Goal: Task Accomplishment & Management: Use online tool/utility

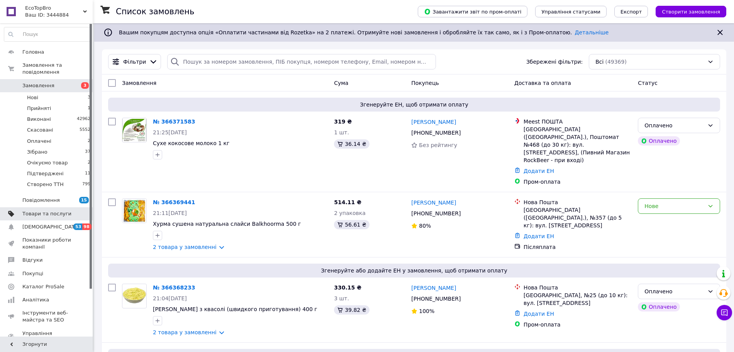
click at [43, 211] on span "Товари та послуги" at bounding box center [46, 214] width 49 height 7
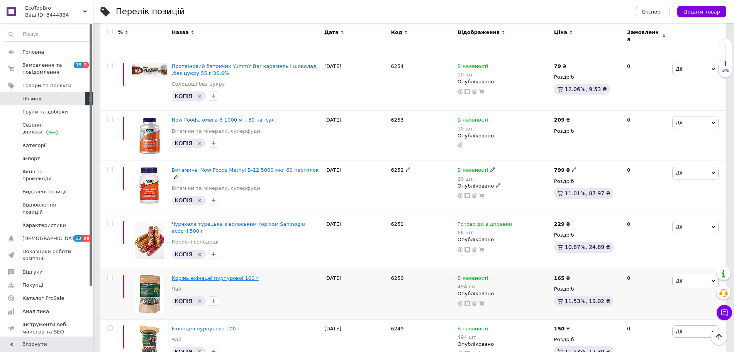
scroll to position [579, 0]
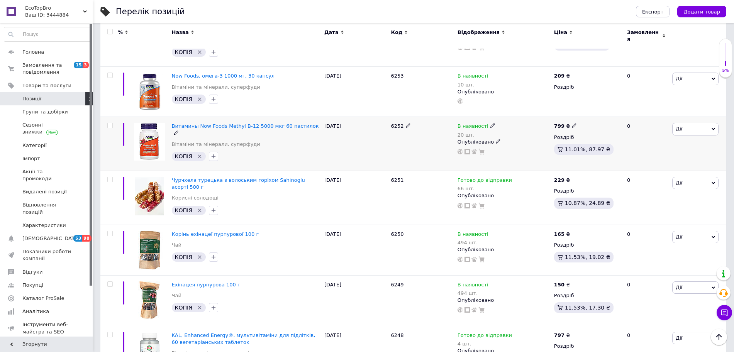
click at [109, 123] on input "checkbox" at bounding box center [109, 125] width 5 height 5
checkbox input "true"
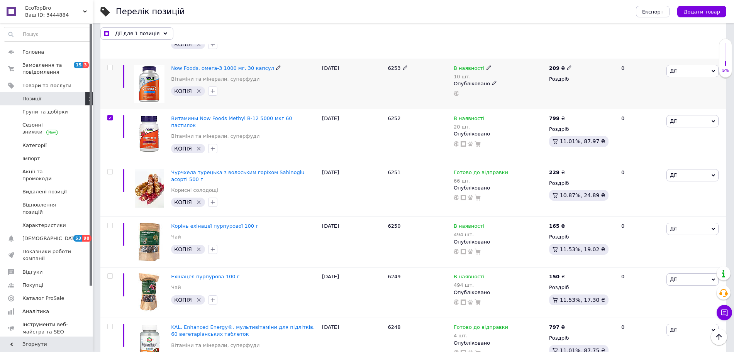
click at [110, 65] on input "checkbox" at bounding box center [109, 67] width 5 height 5
checkbox input "true"
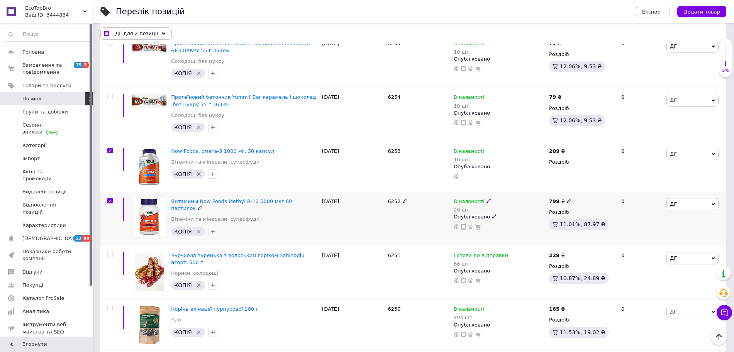
scroll to position [486, 0]
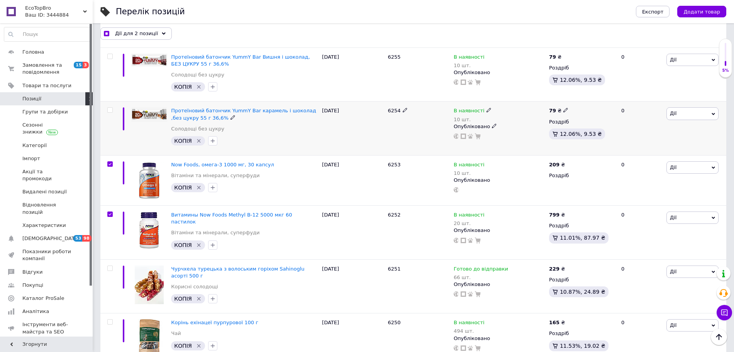
click at [110, 108] on input "checkbox" at bounding box center [109, 110] width 5 height 5
checkbox input "true"
click at [112, 54] on span at bounding box center [109, 56] width 5 height 5
click at [112, 54] on input "checkbox" at bounding box center [109, 56] width 5 height 5
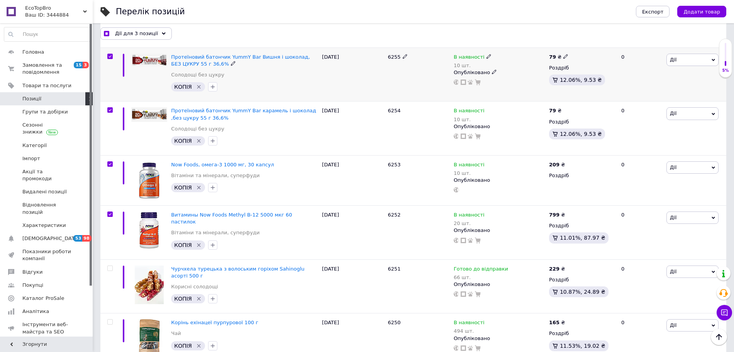
checkbox input "true"
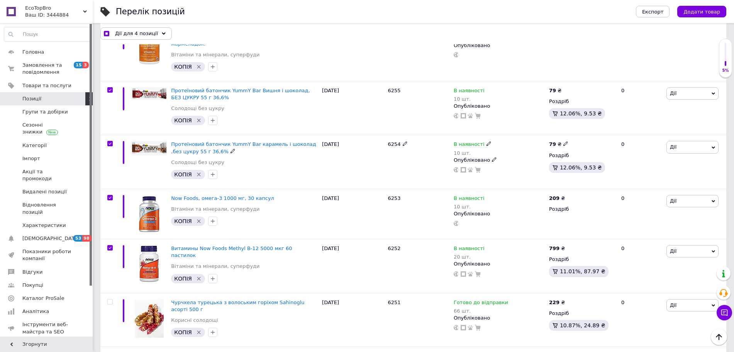
scroll to position [341, 0]
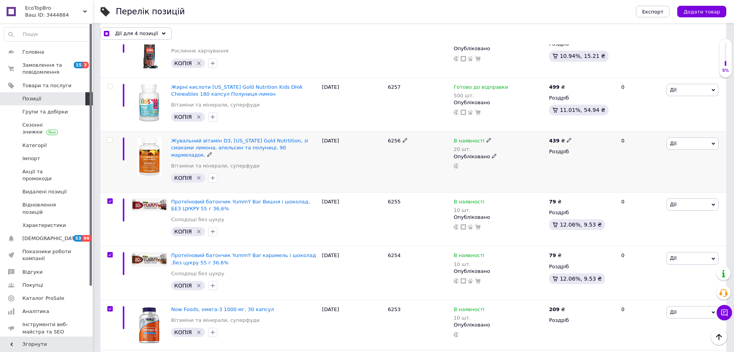
drag, startPoint x: 110, startPoint y: 141, endPoint x: 114, endPoint y: 95, distance: 46.6
click at [110, 141] on input "checkbox" at bounding box center [109, 140] width 5 height 5
checkbox input "true"
click at [112, 86] on input "checkbox" at bounding box center [109, 86] width 5 height 5
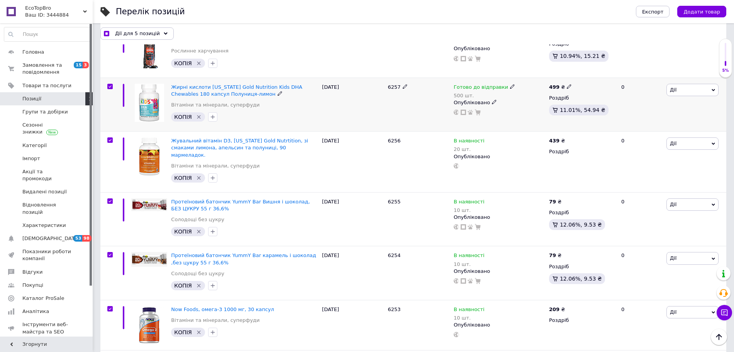
checkbox input "true"
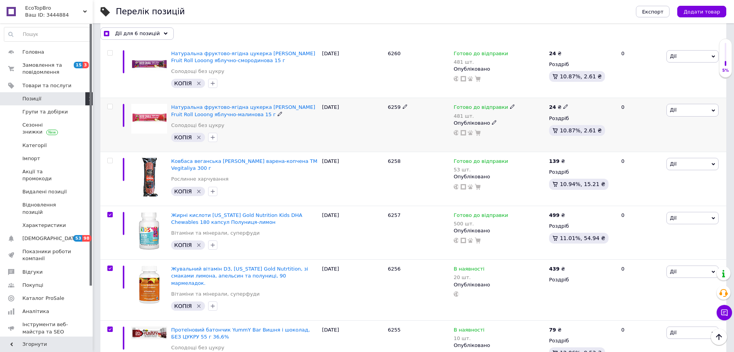
scroll to position [196, 0]
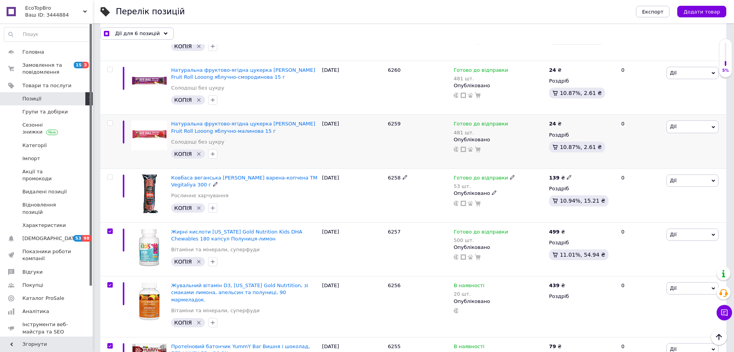
drag, startPoint x: 110, startPoint y: 178, endPoint x: 111, endPoint y: 150, distance: 28.2
click at [110, 177] on input "checkbox" at bounding box center [109, 177] width 5 height 5
checkbox input "true"
click at [109, 125] on input "checkbox" at bounding box center [109, 123] width 5 height 5
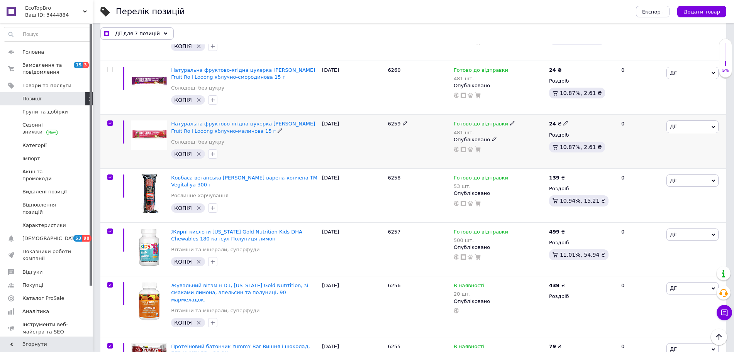
checkbox input "true"
click at [110, 70] on input "checkbox" at bounding box center [109, 69] width 5 height 5
checkbox input "true"
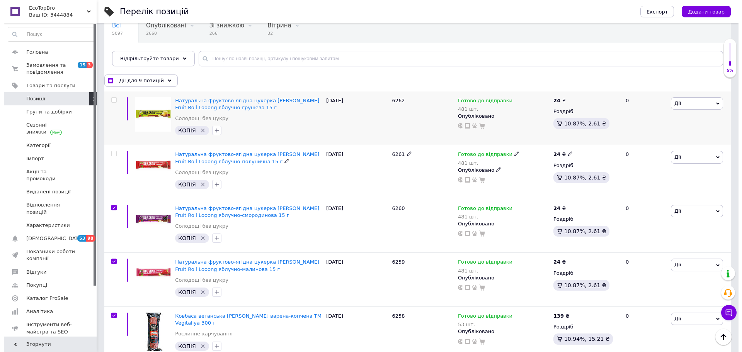
scroll to position [51, 0]
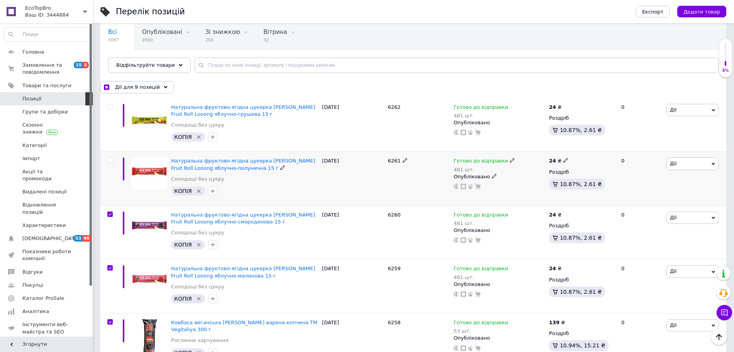
click at [110, 159] on input "checkbox" at bounding box center [109, 160] width 5 height 5
checkbox input "true"
click at [110, 105] on input "checkbox" at bounding box center [109, 106] width 5 height 5
checkbox input "true"
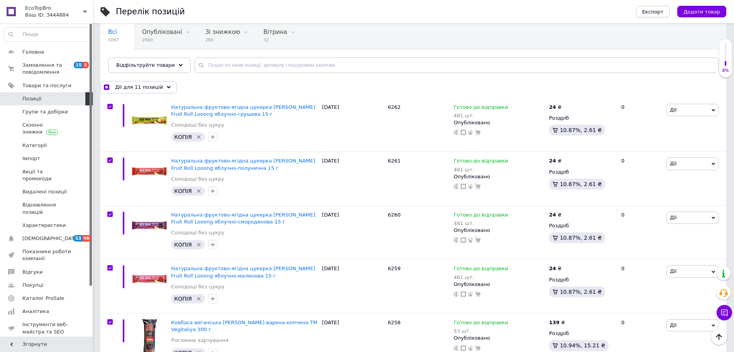
click at [662, 16] on button "Експорт" at bounding box center [653, 12] width 34 height 12
checkbox input "true"
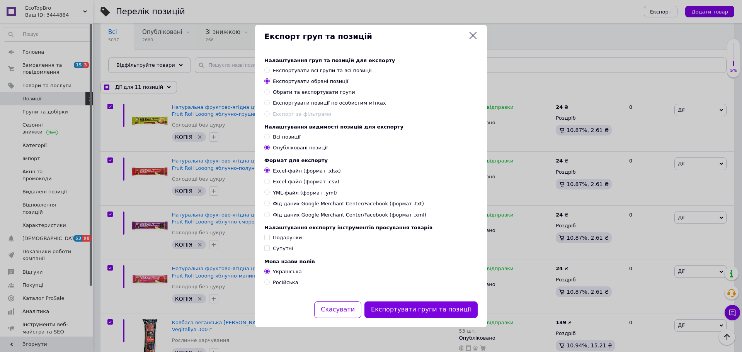
click at [304, 190] on span "YML-файл (формат .yml)" at bounding box center [305, 193] width 64 height 7
click at [269, 190] on input "YML-файл (формат .yml)" at bounding box center [266, 192] width 5 height 5
radio input "true"
checkbox input "true"
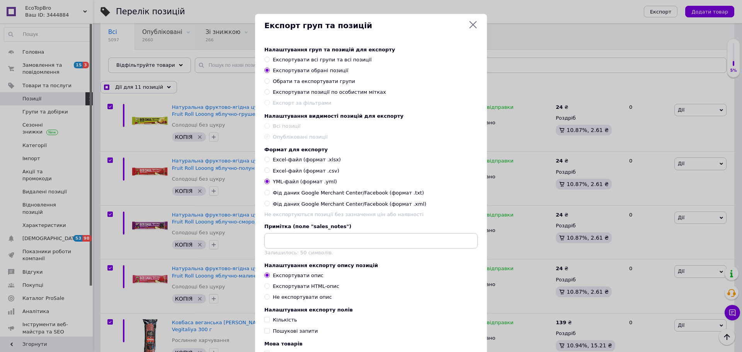
click at [305, 290] on div "Експортувати HTML-опис" at bounding box center [306, 286] width 66 height 7
click at [269, 289] on input "Експортувати HTML-опис" at bounding box center [266, 286] width 5 height 5
radio input "true"
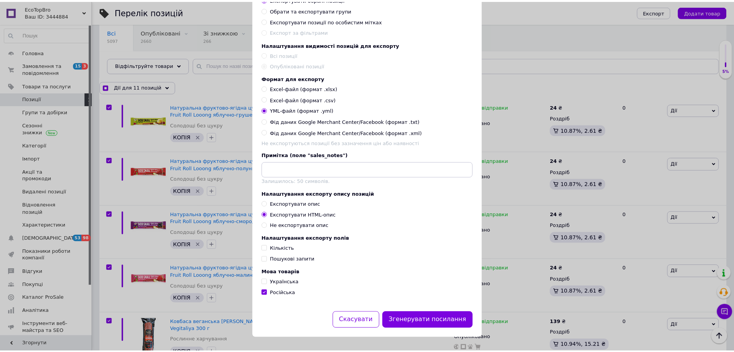
scroll to position [80, 0]
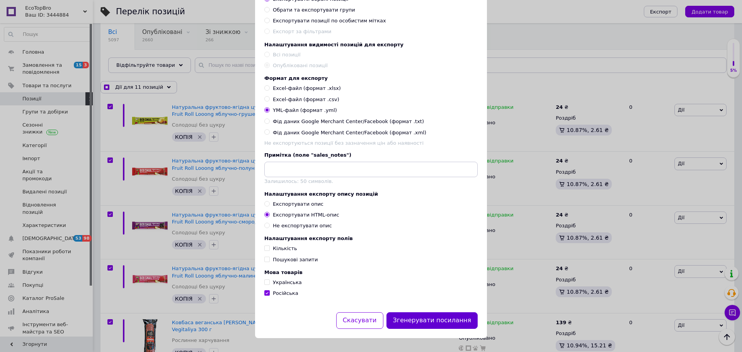
click at [456, 323] on button "Згенерувати посилання" at bounding box center [432, 320] width 92 height 17
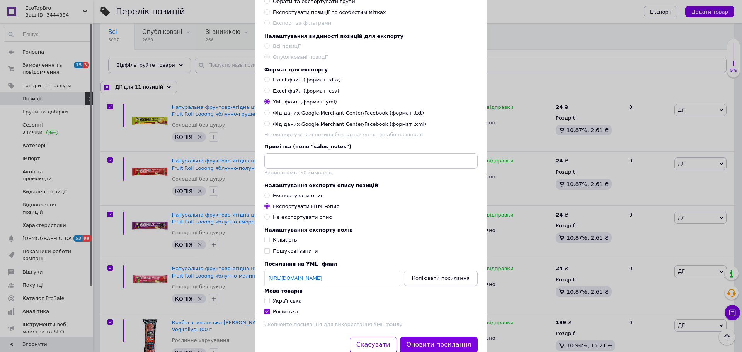
click at [454, 286] on button "Копіювати посилання" at bounding box center [441, 278] width 74 height 15
checkbox input "true"
click at [267, 303] on input "Українська" at bounding box center [266, 300] width 5 height 5
checkbox input "true"
click at [451, 351] on button "Оновити посилання" at bounding box center [439, 345] width 78 height 17
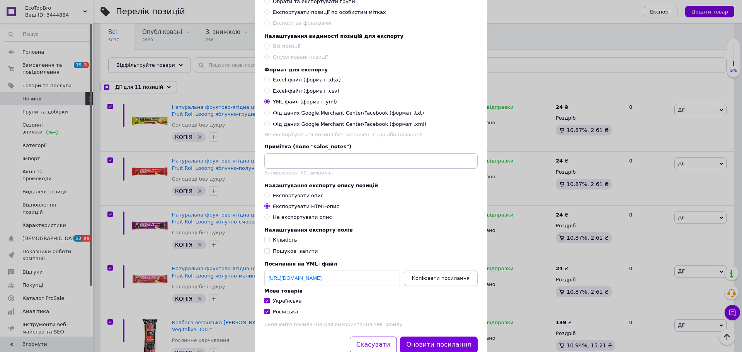
click at [442, 281] on span "Копіювати посилання" at bounding box center [441, 278] width 58 height 6
click at [54, 102] on div "Експорт груп та позицій Налаштування груп та позицій для експорту Експортувати …" at bounding box center [371, 148] width 742 height 457
checkbox input "true"
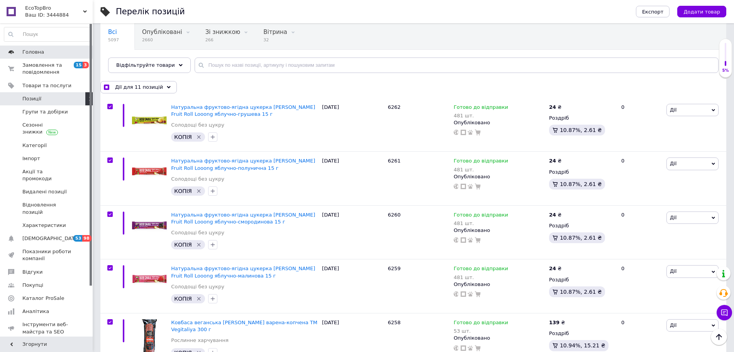
click at [46, 54] on span "Головна" at bounding box center [46, 52] width 49 height 7
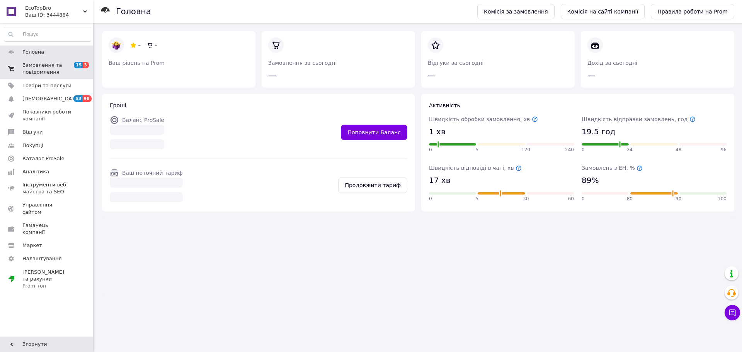
click at [47, 78] on link "Замовлення та повідомлення 15 3" at bounding box center [47, 69] width 95 height 20
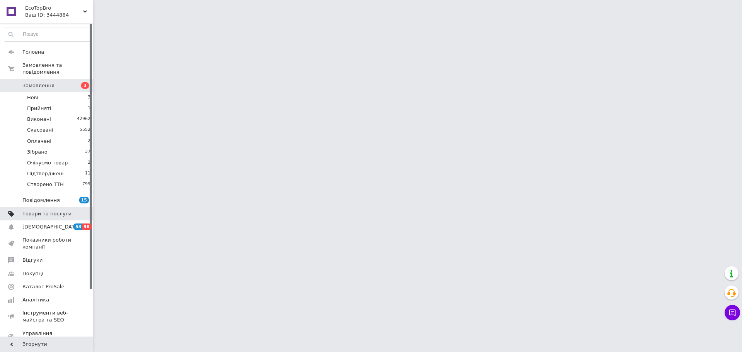
click at [51, 211] on span "Товари та послуги" at bounding box center [46, 214] width 49 height 7
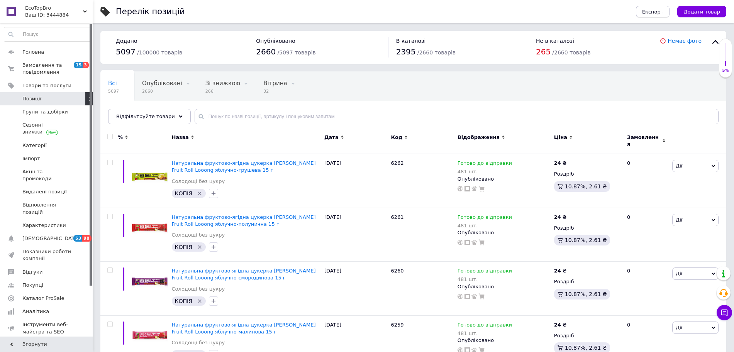
click at [662, 11] on span "Експорт" at bounding box center [653, 12] width 22 height 6
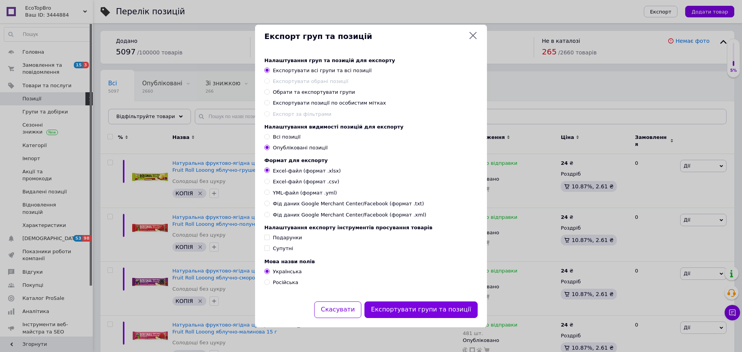
click at [294, 195] on span "YML-файл (формат .yml)" at bounding box center [305, 193] width 64 height 7
click at [269, 195] on input "YML-файл (формат .yml)" at bounding box center [266, 192] width 5 height 5
radio input "true"
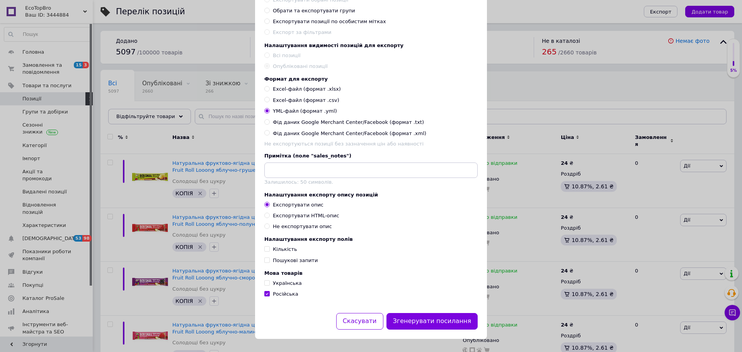
scroll to position [80, 0]
click at [304, 215] on div "Експортувати HTML-опис" at bounding box center [306, 215] width 66 height 7
click at [269, 215] on input "Експортувати HTML-опис" at bounding box center [266, 214] width 5 height 5
radio input "true"
click at [421, 322] on button "Згенерувати посилання" at bounding box center [432, 320] width 92 height 17
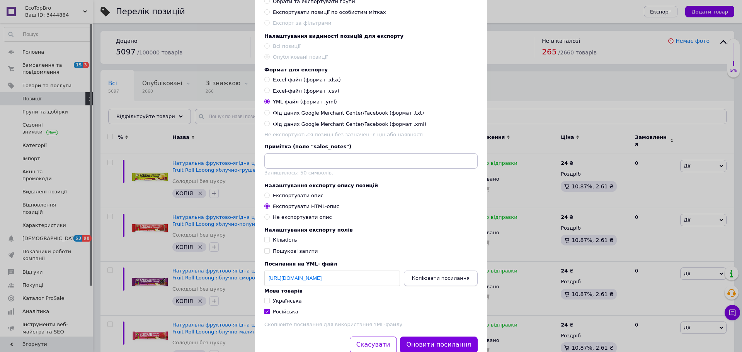
click at [431, 284] on button "Копіювати посилання" at bounding box center [441, 278] width 74 height 15
